Goal: Information Seeking & Learning: Learn about a topic

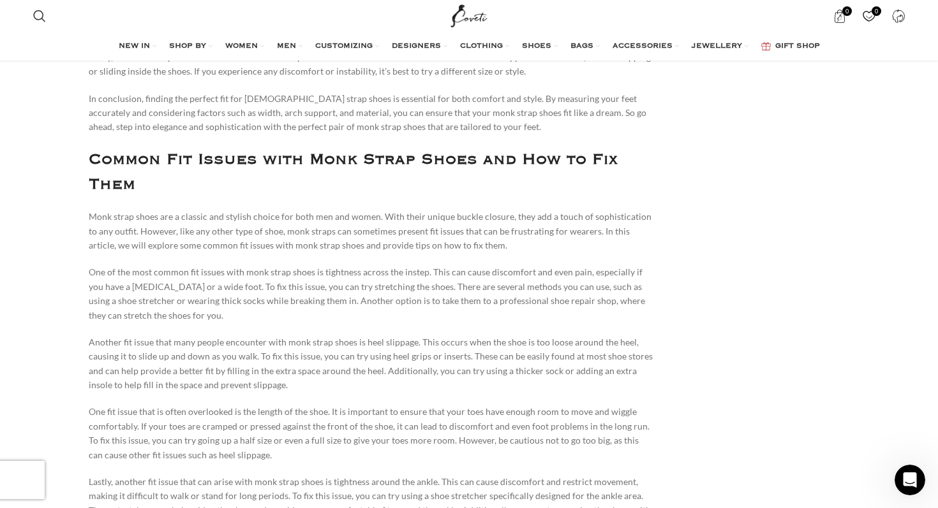
scroll to position [1794, 0]
